Goal: Contribute content: Contribute content

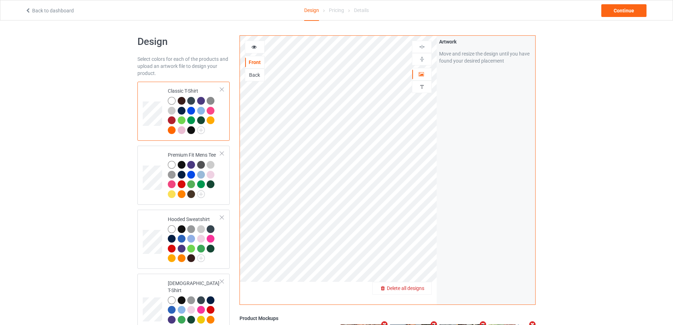
click at [420, 288] on span "Delete all designs" at bounding box center [405, 288] width 37 height 6
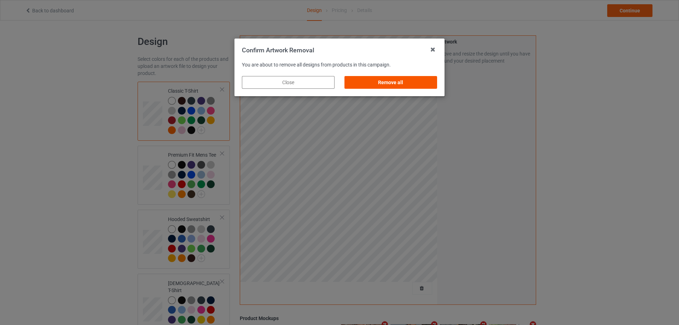
click at [429, 85] on div "Remove all" at bounding box center [390, 82] width 93 height 13
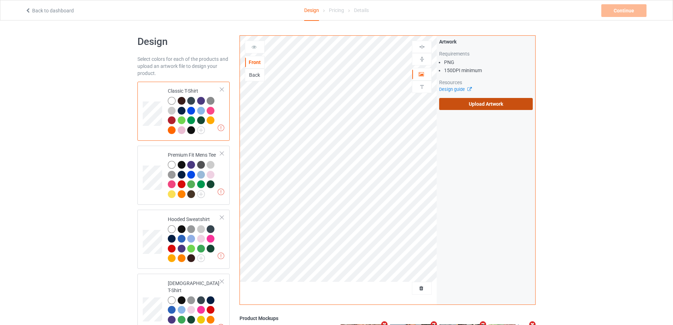
click at [489, 106] on label "Upload Artwork" at bounding box center [486, 104] width 94 height 12
click at [0, 0] on input "Upload Artwork" at bounding box center [0, 0] width 0 height 0
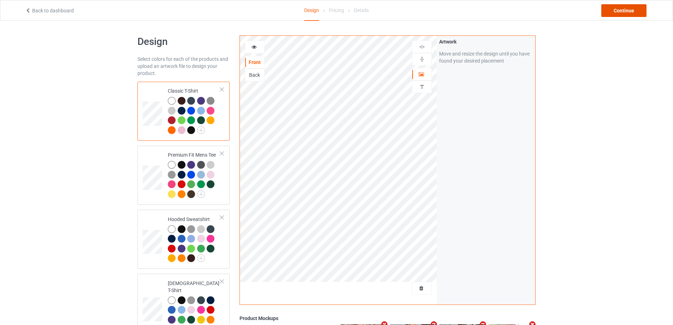
click at [618, 8] on div "Continue" at bounding box center [624, 10] width 45 height 13
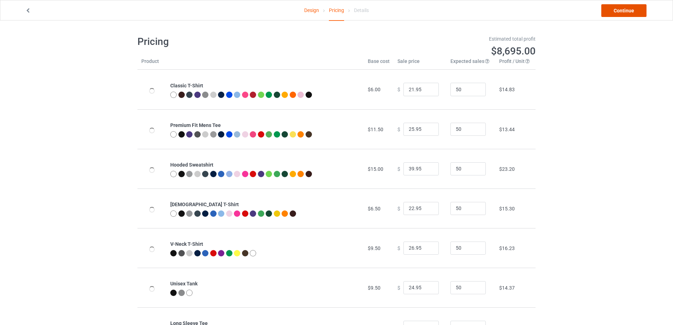
click at [618, 8] on link "Continue" at bounding box center [624, 10] width 45 height 13
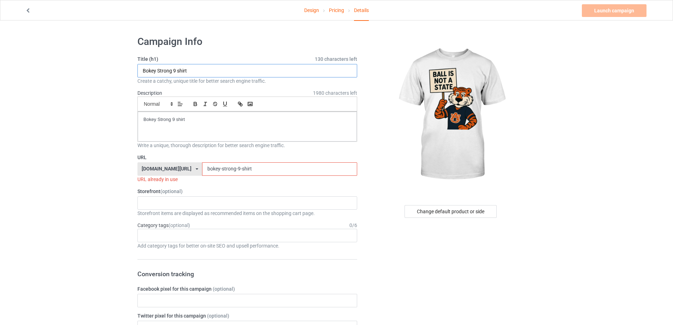
paste input "Zac Blackerby Ball Is Not A State S"
drag, startPoint x: 200, startPoint y: 73, endPoint x: 111, endPoint y: 95, distance: 91.7
type input "Zac Blackerby Ball Is Not A State Shirt"
drag, startPoint x: 133, startPoint y: 120, endPoint x: 132, endPoint y: 124, distance: 4.7
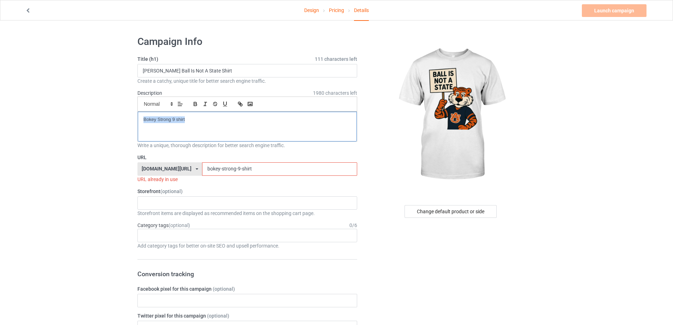
drag, startPoint x: 229, startPoint y: 165, endPoint x: 189, endPoint y: 163, distance: 40.0
click at [162, 165] on div "teechip.com/ teetrendus.com/ teechip.com/ 5cd2f964b197f721e1cad219 587d0d41cee3…" at bounding box center [248, 168] width 220 height 13
paste input "zac-blackerby-ball-is-not-a-state"
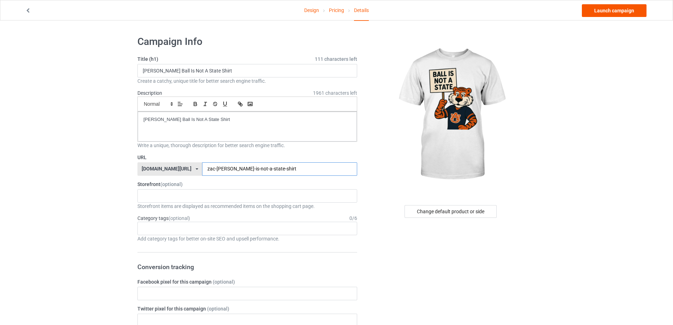
type input "zac-blackerby-ball-is-not-a-state-shirt"
click at [643, 7] on link "Launch campaign" at bounding box center [614, 10] width 65 height 13
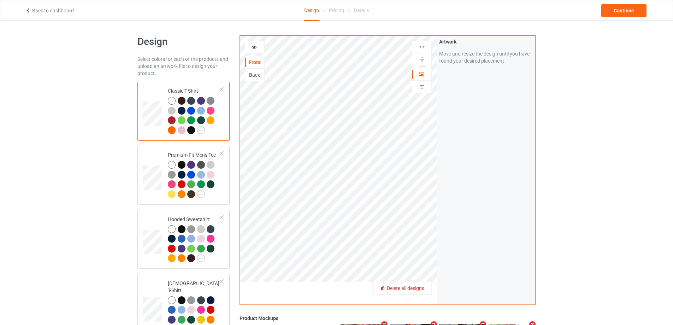
click at [422, 289] on span "Delete all designs" at bounding box center [405, 288] width 37 height 6
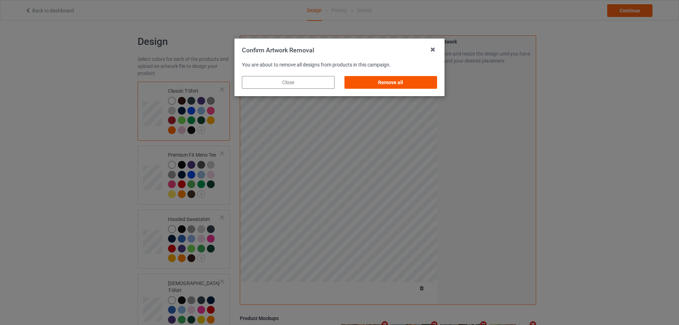
click at [427, 77] on div "Remove all" at bounding box center [390, 82] width 93 height 13
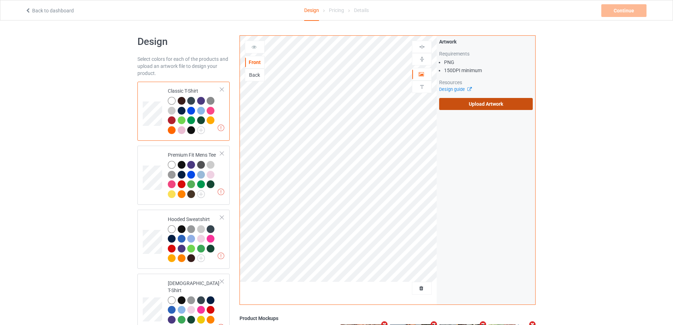
click at [478, 100] on label "Upload Artwork" at bounding box center [486, 104] width 94 height 12
click at [0, 0] on input "Upload Artwork" at bounding box center [0, 0] width 0 height 0
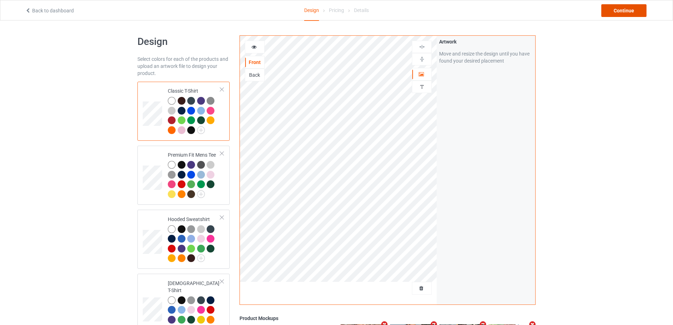
click at [626, 12] on div "Continue" at bounding box center [624, 10] width 45 height 13
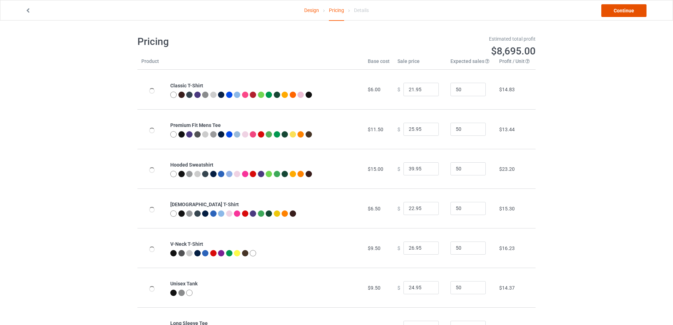
click at [626, 12] on link "Continue" at bounding box center [624, 10] width 45 height 13
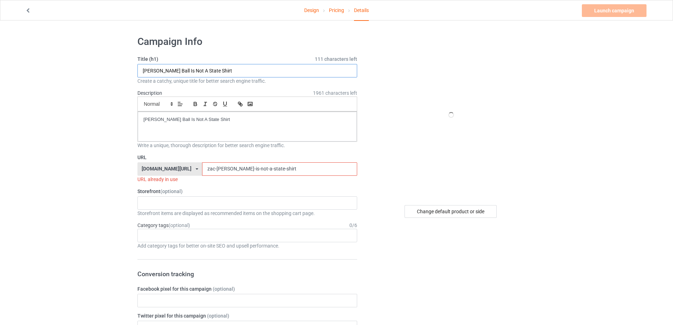
paste input "Not Our First Rodeo s"
type input "Not Our First Rodeo shirt"
drag, startPoint x: 245, startPoint y: 122, endPoint x: 89, endPoint y: 122, distance: 155.2
paste div
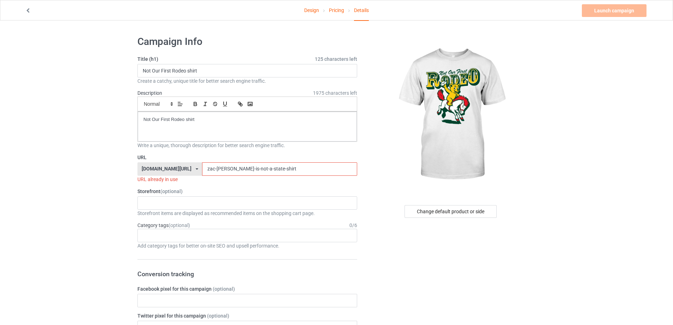
drag, startPoint x: 280, startPoint y: 173, endPoint x: 147, endPoint y: 171, distance: 132.9
click at [147, 171] on div "teechip.com/ teetrendus.com/ teechip.com/ 5cd2f964b197f721e1cad219 587d0d41cee3…" at bounding box center [248, 168] width 220 height 13
paste input "Not Our First Rodeo"
drag, startPoint x: 256, startPoint y: 167, endPoint x: 120, endPoint y: 161, distance: 136.2
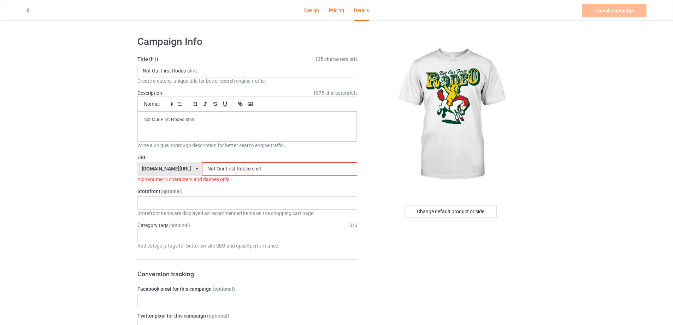
paste input "not-our-first-rodeo-"
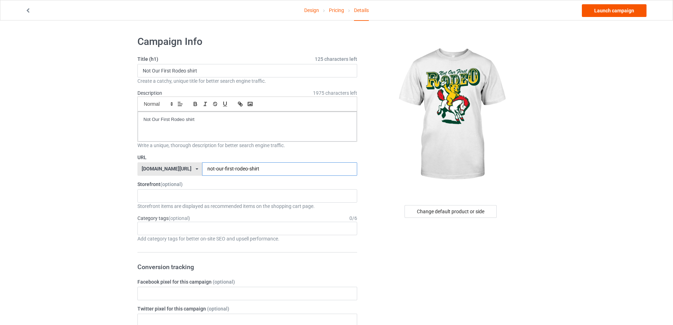
type input "not-our-first-rodeo-shirt"
click at [626, 12] on link "Launch campaign" at bounding box center [614, 10] width 65 height 13
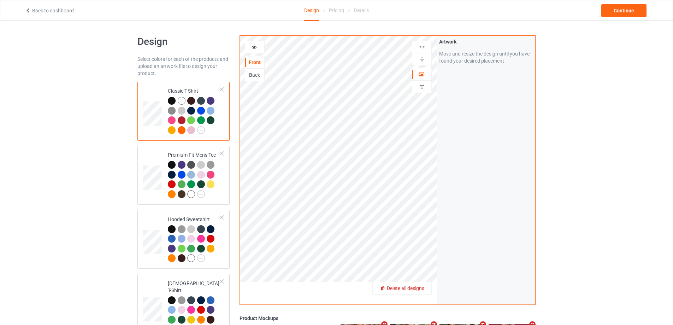
click at [416, 290] on span "Delete all designs" at bounding box center [405, 288] width 37 height 6
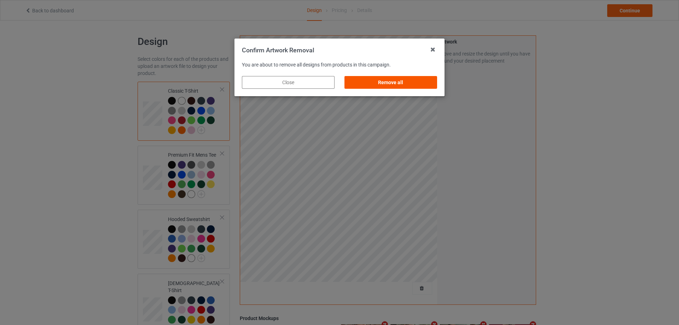
click at [419, 80] on div "Remove all" at bounding box center [390, 82] width 93 height 13
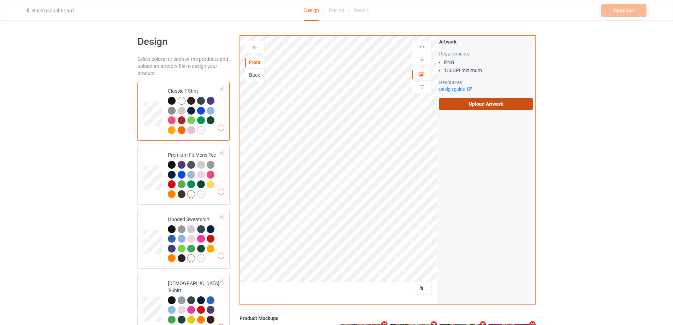
click at [483, 107] on label "Upload Artwork" at bounding box center [486, 104] width 94 height 12
click at [0, 0] on input "Upload Artwork" at bounding box center [0, 0] width 0 height 0
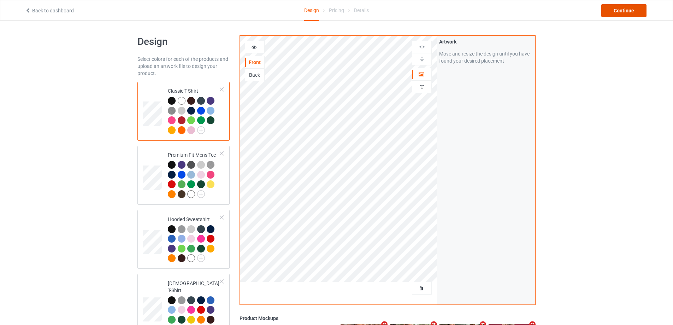
click at [625, 13] on div "Continue" at bounding box center [624, 10] width 45 height 13
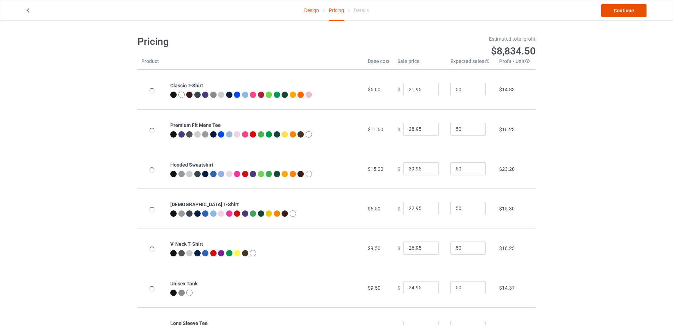
click at [625, 12] on link "Continue" at bounding box center [624, 10] width 45 height 13
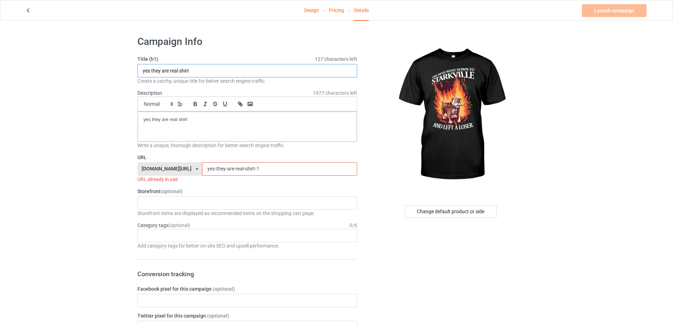
paste input "Down to [GEOGRAPHIC_DATA]"
type input "Down to Starkville shirt"
drag, startPoint x: 74, startPoint y: 124, endPoint x: 209, endPoint y: 200, distance: 155.0
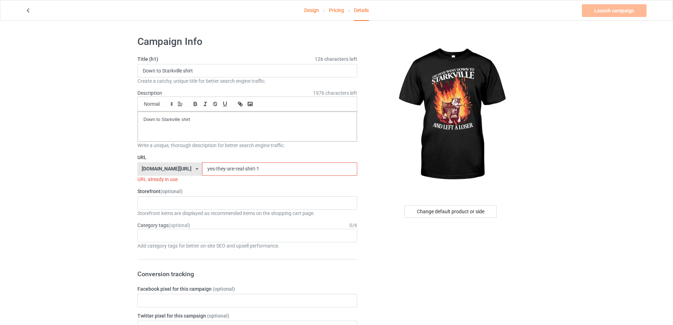
paste input "down-to-starkville-shirt"
drag, startPoint x: 245, startPoint y: 166, endPoint x: 147, endPoint y: 152, distance: 98.9
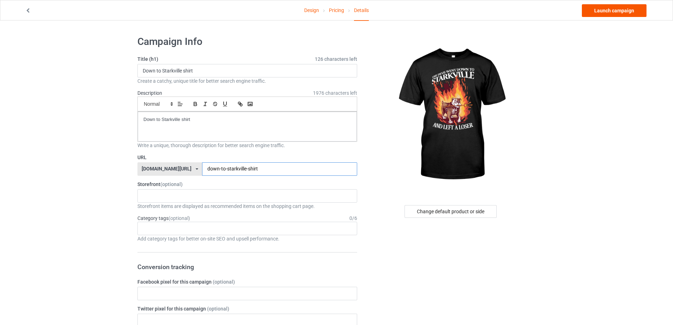
type input "down-to-starkville-shirt"
click at [632, 7] on link "Launch campaign" at bounding box center [614, 10] width 65 height 13
